Goal: Task Accomplishment & Management: Manage account settings

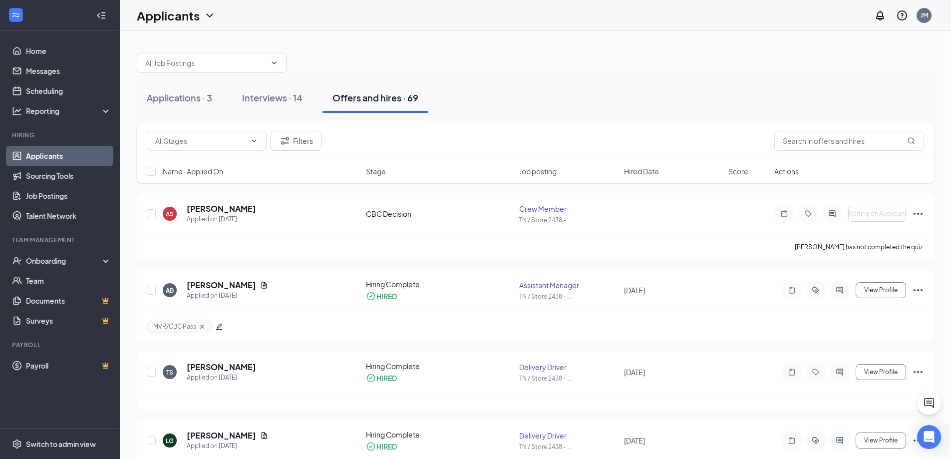
click at [361, 97] on div "Offers and hires · 69" at bounding box center [376, 97] width 86 height 12
click at [231, 207] on h5 "[PERSON_NAME]" at bounding box center [221, 208] width 69 height 11
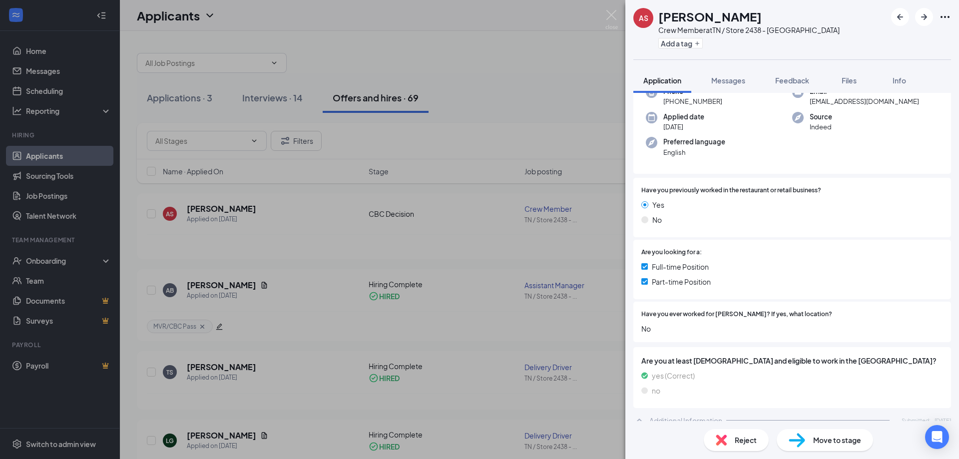
scroll to position [100, 0]
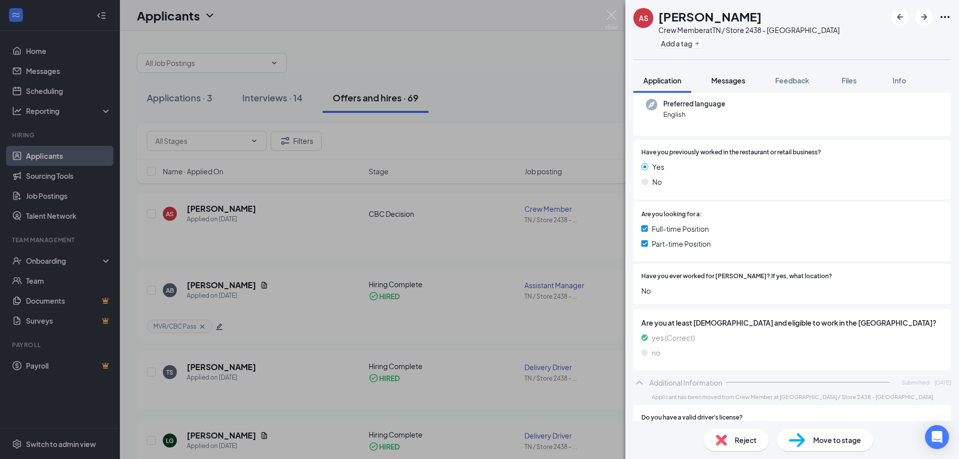
click at [716, 82] on span "Messages" at bounding box center [728, 80] width 34 height 9
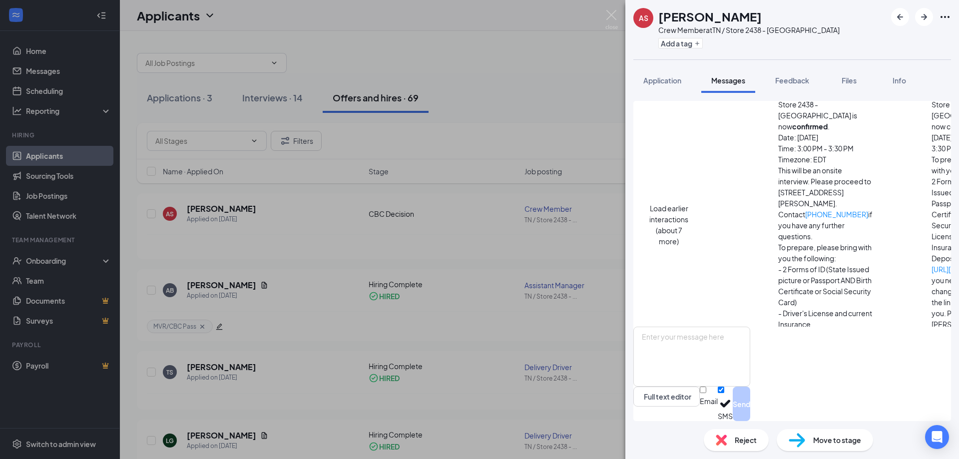
scroll to position [248, 0]
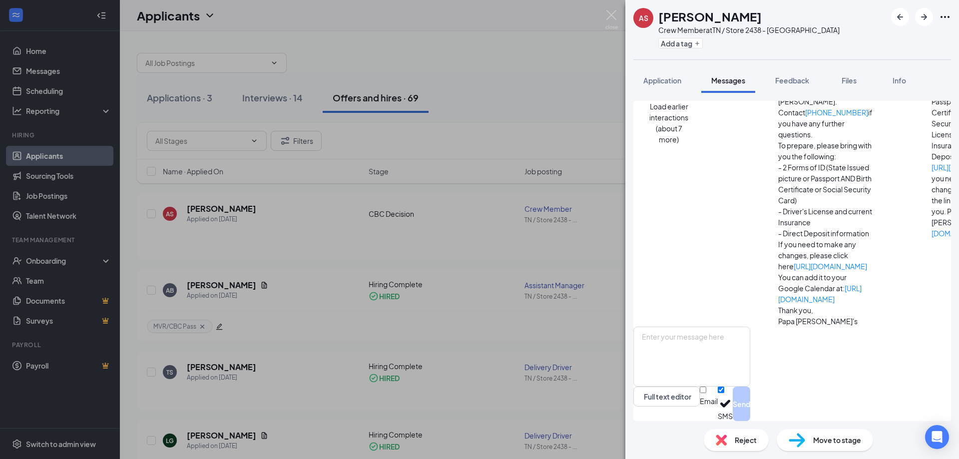
click at [496, 86] on div "AS [PERSON_NAME] Crew Member at [GEOGRAPHIC_DATA] / Store 2438 - [GEOGRAPHIC_DA…" at bounding box center [479, 229] width 959 height 459
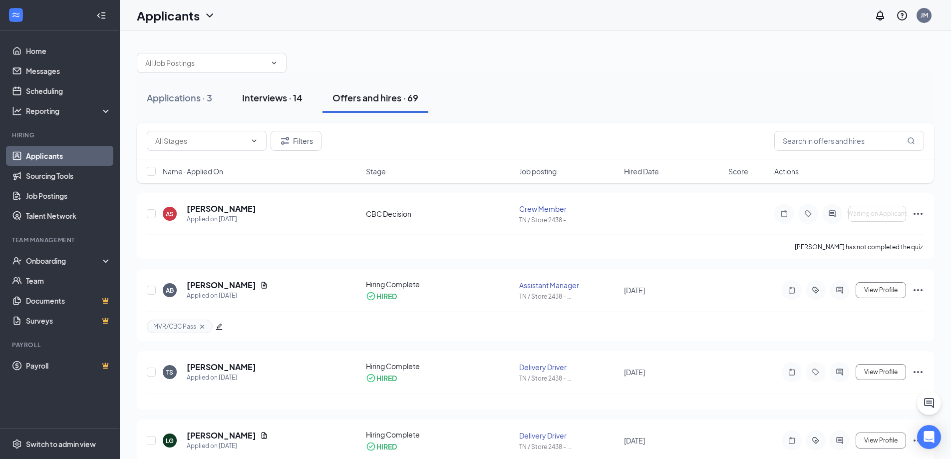
click at [283, 94] on div "Interviews · 14" at bounding box center [272, 97] width 60 height 12
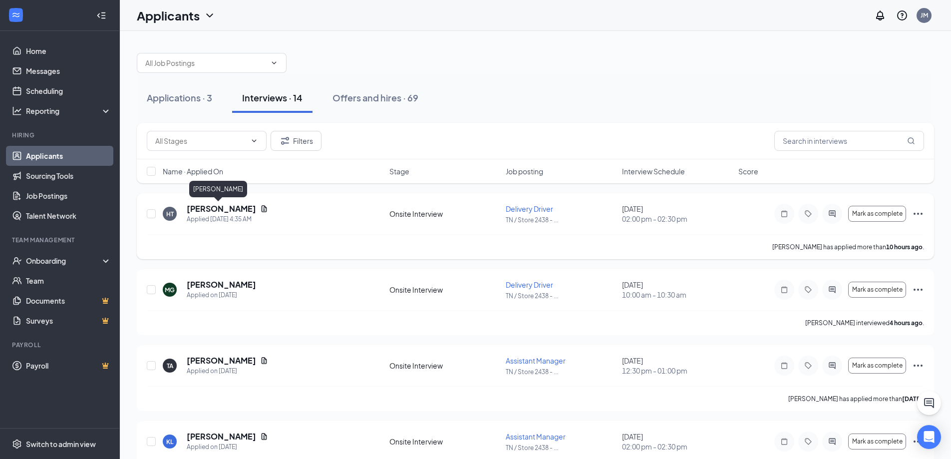
click at [212, 203] on h5 "[PERSON_NAME]" at bounding box center [221, 208] width 69 height 11
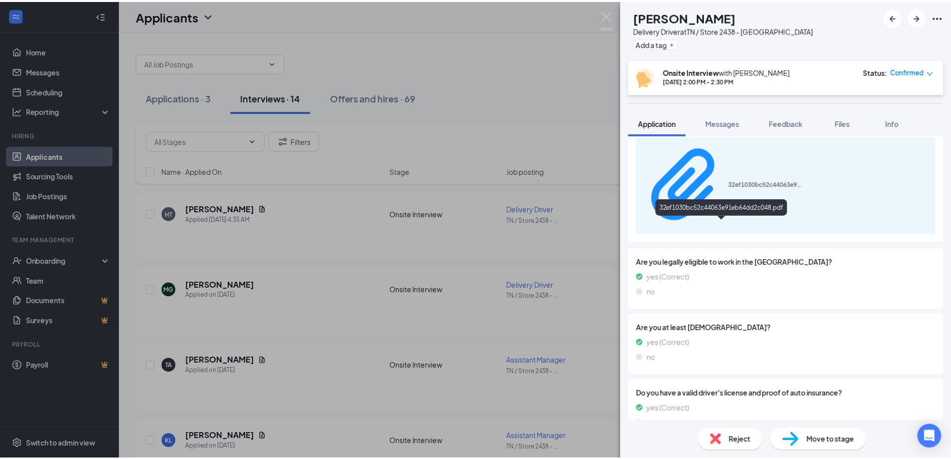
scroll to position [491, 0]
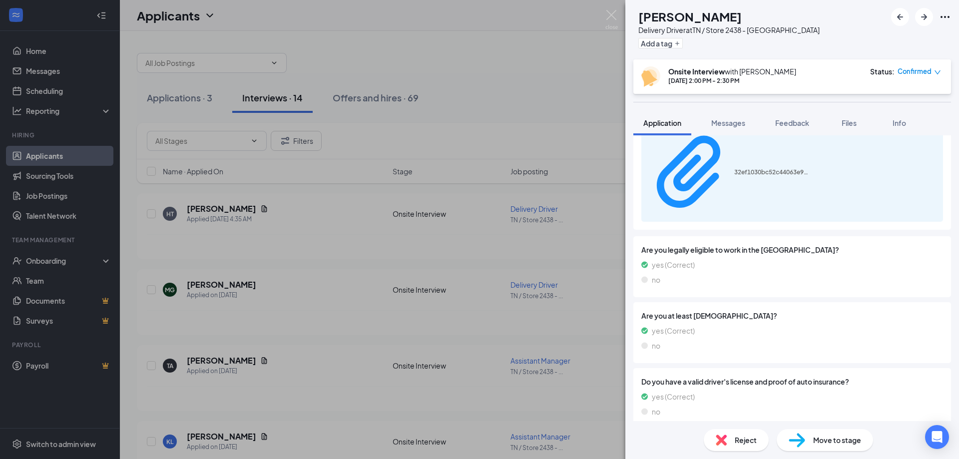
click at [566, 225] on div "HT [PERSON_NAME] Delivery Driver at [GEOGRAPHIC_DATA] / Store 2438 - [GEOGRAPHI…" at bounding box center [479, 229] width 959 height 459
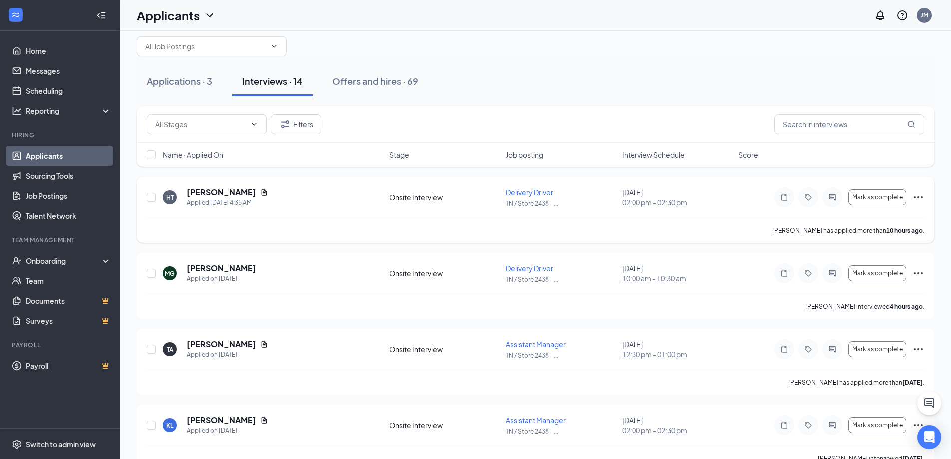
scroll to position [50, 0]
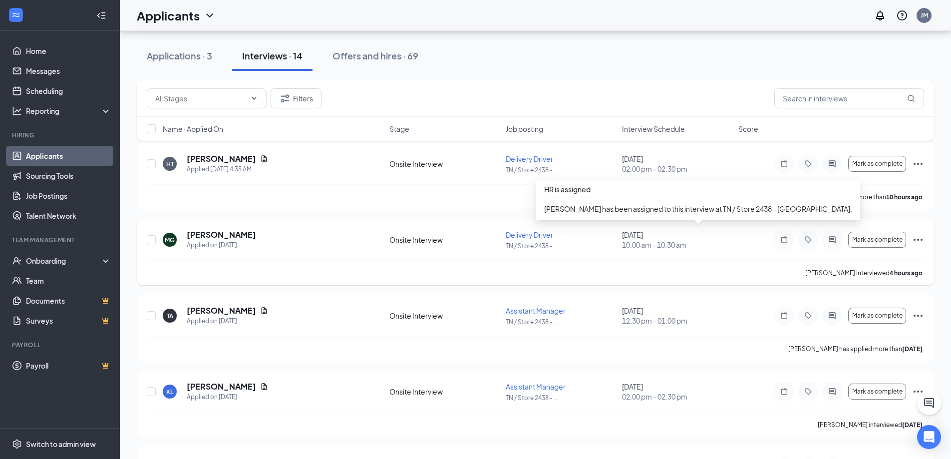
drag, startPoint x: 622, startPoint y: 236, endPoint x: 702, endPoint y: 236, distance: 80.4
click at [702, 236] on div "MG [PERSON_NAME] Applied on [DATE] Onsite Interview Delivery Driver TN / Store …" at bounding box center [535, 244] width 777 height 31
click at [702, 236] on div "[DATE] 10:00 am - 10:30 am" at bounding box center [677, 240] width 110 height 20
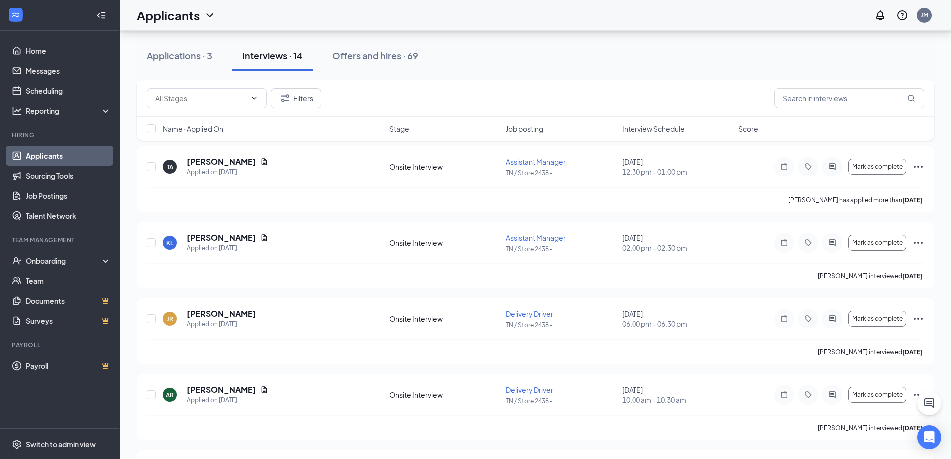
scroll to position [200, 0]
click at [659, 133] on span "Interview Schedule" at bounding box center [653, 129] width 63 height 10
